Goal: Task Accomplishment & Management: Manage account settings

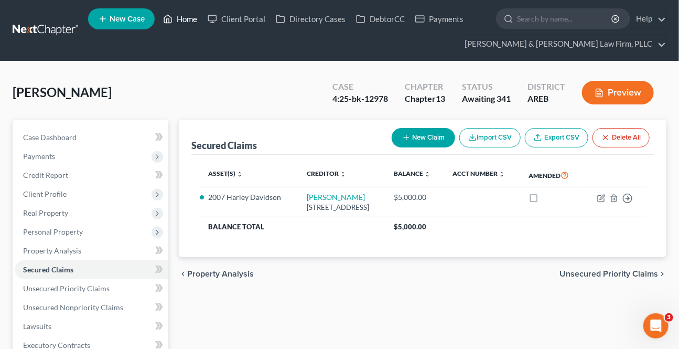
click at [183, 27] on ul "New Case Home Client Portal Directory Cases DebtorCC Payments - No Result - See…" at bounding box center [377, 30] width 578 height 50
click at [181, 21] on link "Home" at bounding box center [180, 18] width 45 height 19
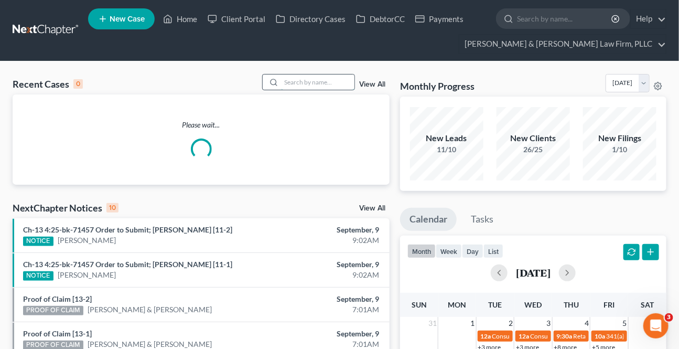
click at [281, 80] on input "search" at bounding box center [317, 81] width 73 height 15
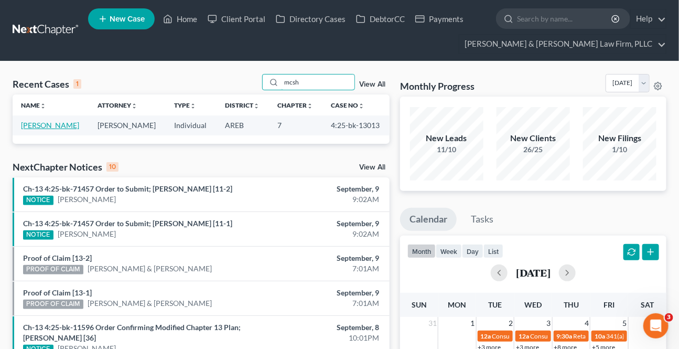
type input "mcsh"
click at [64, 124] on link "[PERSON_NAME]" at bounding box center [50, 125] width 58 height 9
select select "0"
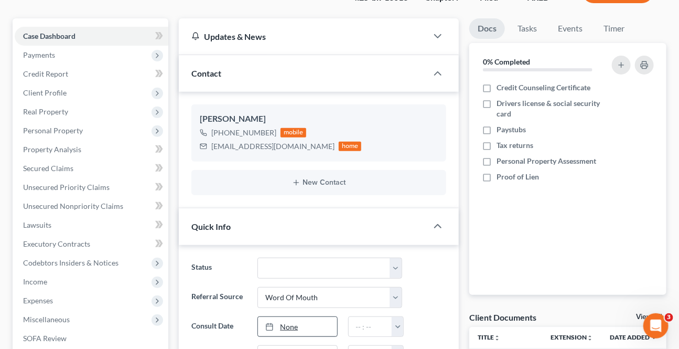
scroll to position [190, 0]
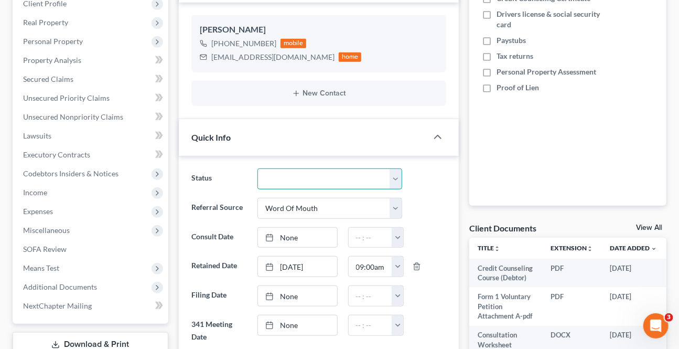
click at [275, 177] on select "Awaiting 341 Chapter 7 - Attended Meeting Confirmed Discharged Dismissed New Co…" at bounding box center [329, 178] width 144 height 21
select select "0"
click at [257, 168] on select "Awaiting 341 Chapter 7 - Attended Meeting Confirmed Discharged Dismissed New Co…" at bounding box center [329, 178] width 144 height 21
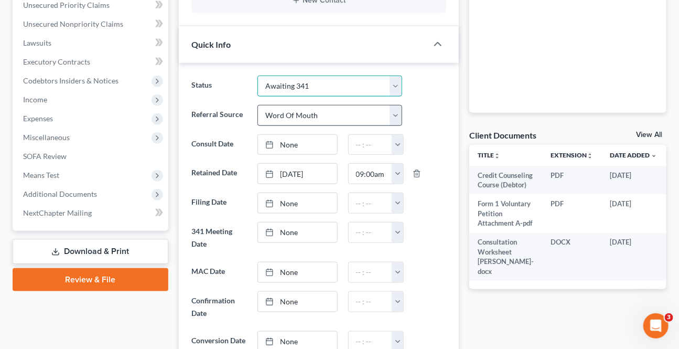
scroll to position [286, 0]
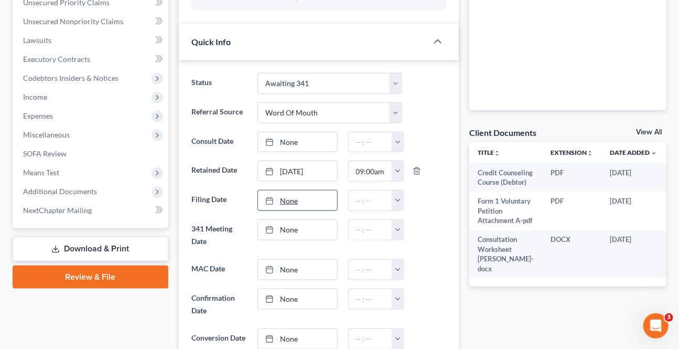
click at [320, 199] on link "None" at bounding box center [297, 200] width 79 height 20
type input "[DATE]"
click at [396, 197] on button "button" at bounding box center [397, 200] width 12 height 20
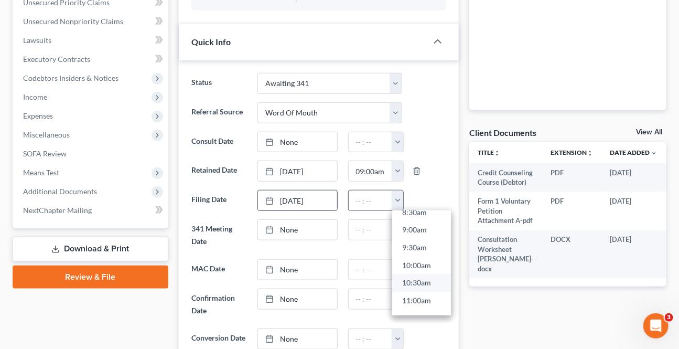
scroll to position [333, 0]
click at [416, 258] on link "10:30am" at bounding box center [421, 260] width 59 height 18
type input "10:30am"
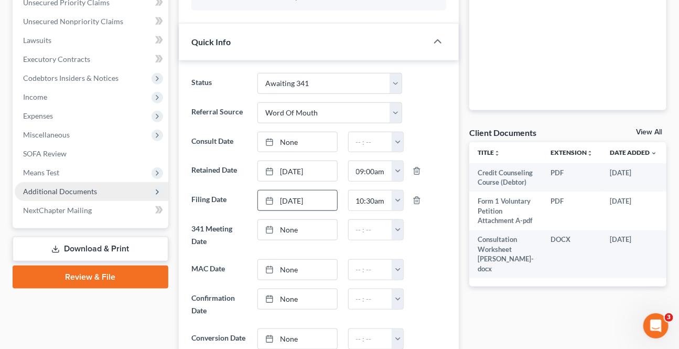
click at [58, 187] on span "Additional Documents" at bounding box center [60, 191] width 74 height 9
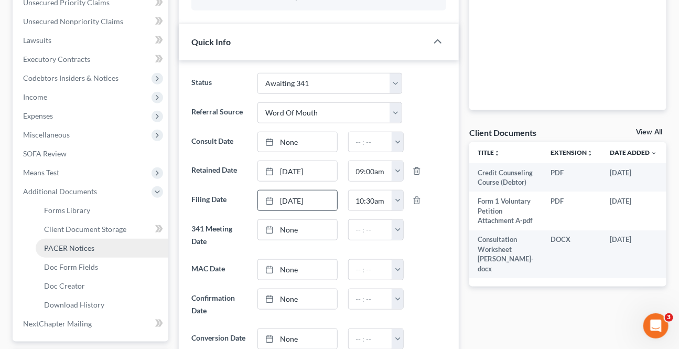
click at [80, 246] on span "PACER Notices" at bounding box center [69, 247] width 50 height 9
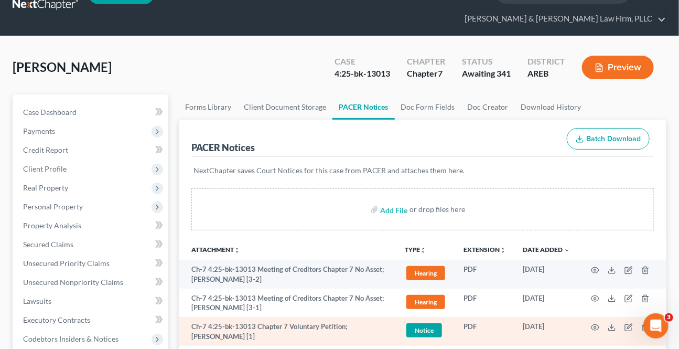
scroll to position [47, 0]
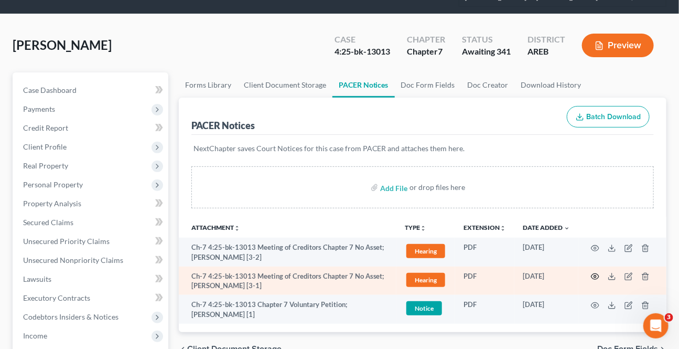
click at [596, 274] on icon "button" at bounding box center [595, 276] width 8 height 8
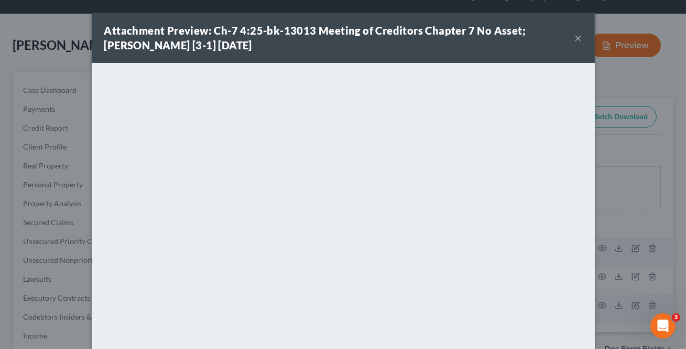
click at [578, 37] on button "×" at bounding box center [578, 37] width 7 height 13
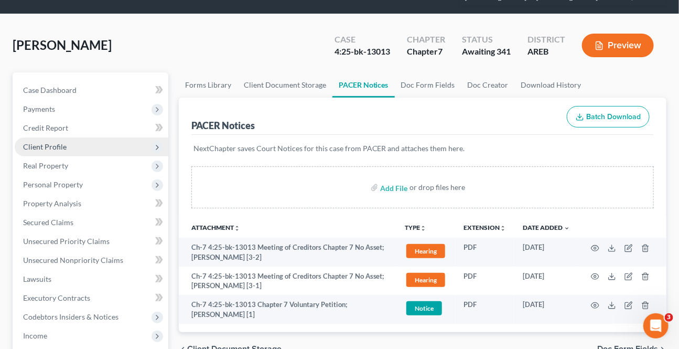
click at [58, 147] on span "Client Profile" at bounding box center [44, 146] width 43 height 9
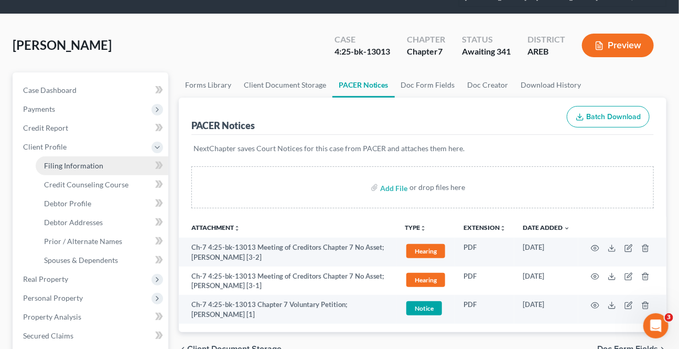
click at [67, 158] on link "Filing Information" at bounding box center [102, 165] width 133 height 19
select select "1"
select select "0"
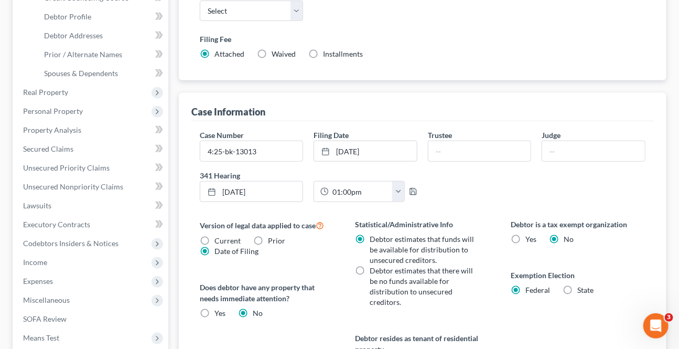
scroll to position [238, 0]
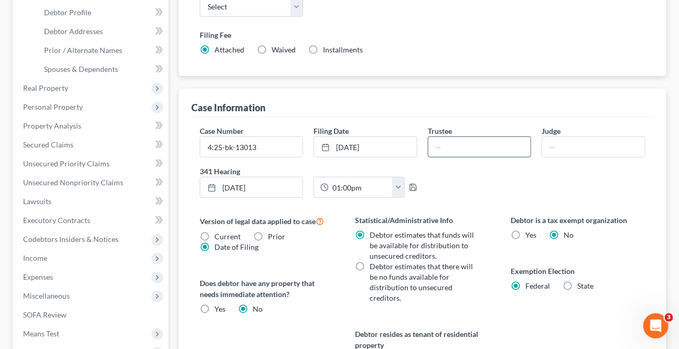
click at [475, 148] on input "text" at bounding box center [479, 147] width 103 height 20
type input "[PERSON_NAME]"
click at [555, 144] on input "text" at bounding box center [593, 147] width 103 height 20
type input "[PERSON_NAME]"
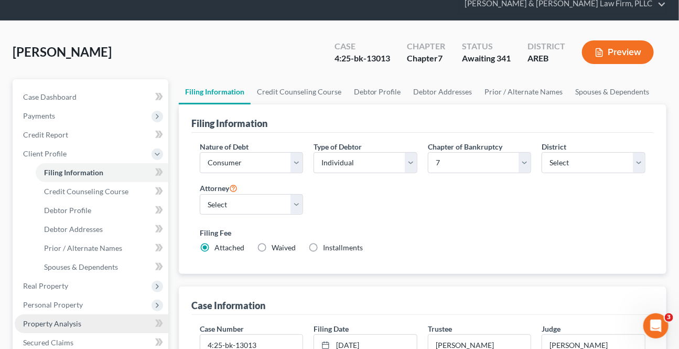
scroll to position [95, 0]
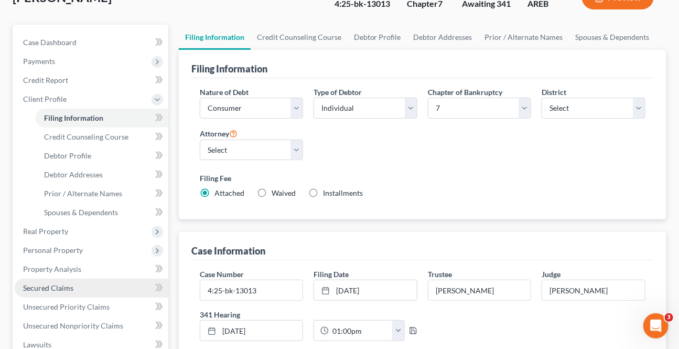
click at [53, 286] on span "Secured Claims" at bounding box center [48, 287] width 50 height 9
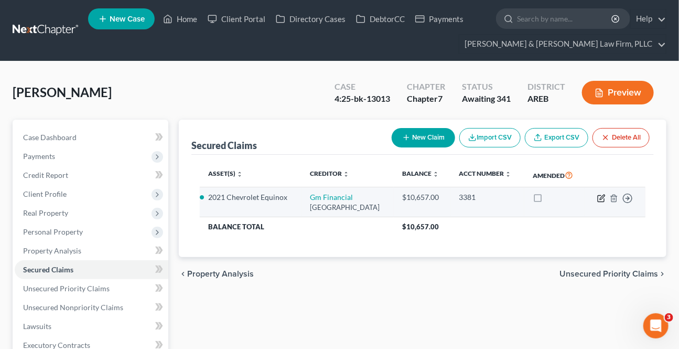
click at [600, 199] on icon "button" at bounding box center [602, 196] width 5 height 5
select select "45"
select select "6"
select select "2"
select select "0"
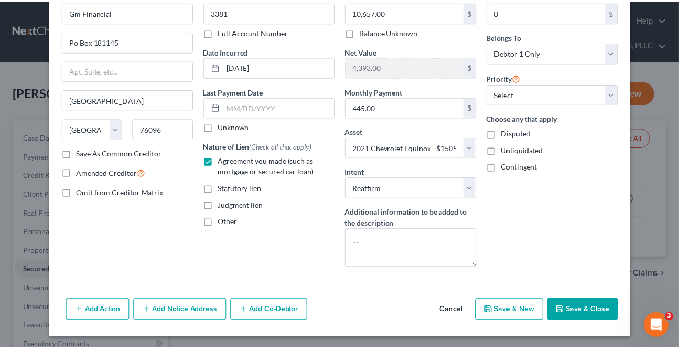
scroll to position [58, 0]
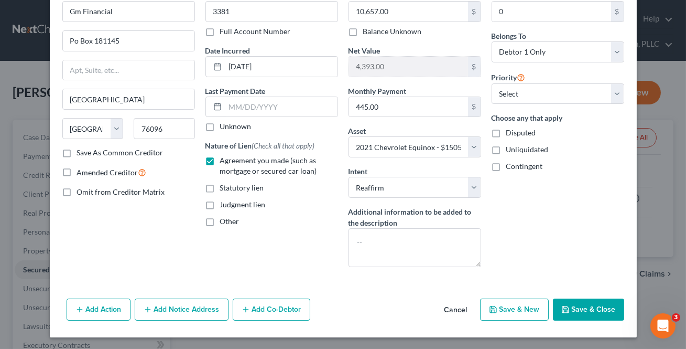
click at [454, 316] on button "Cancel" at bounding box center [456, 309] width 40 height 21
